Goal: Navigation & Orientation: Find specific page/section

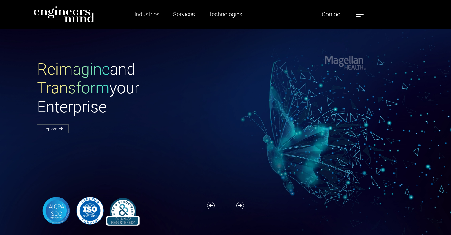
scroll to position [808, 0]
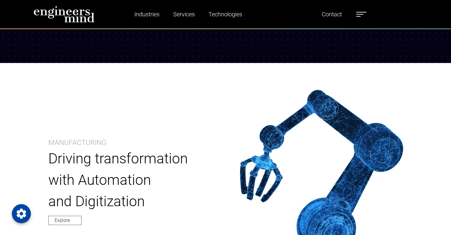
scroll to position [749, 0]
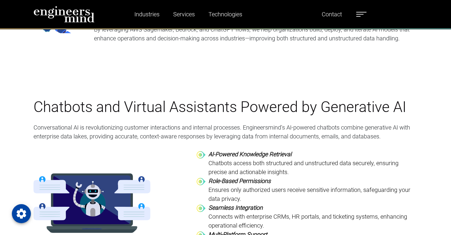
scroll to position [1475, 0]
